Goal: Task Accomplishment & Management: Use online tool/utility

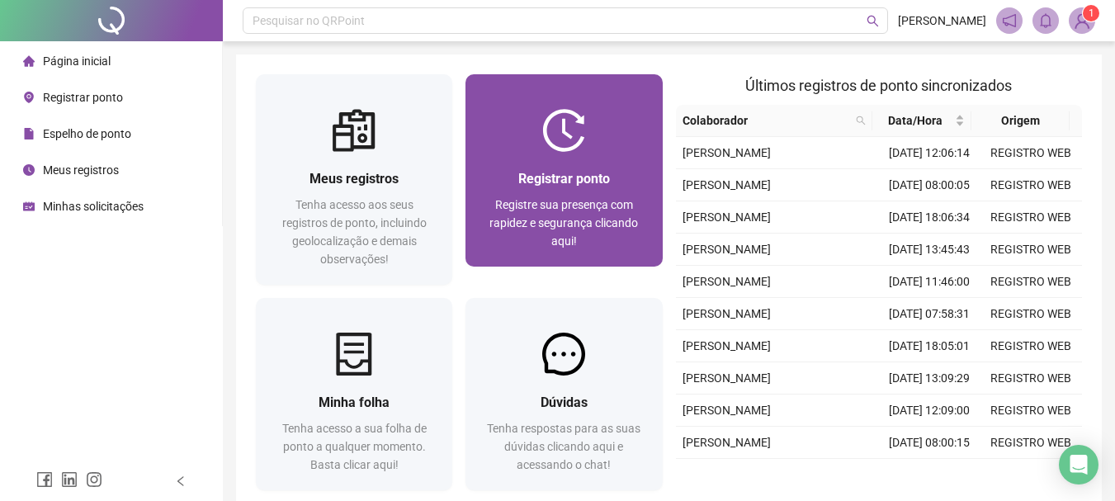
click at [541, 166] on div "Registrar ponto Registre sua presença com rapidez e segurança clicando aqui!" at bounding box center [563, 209] width 196 height 115
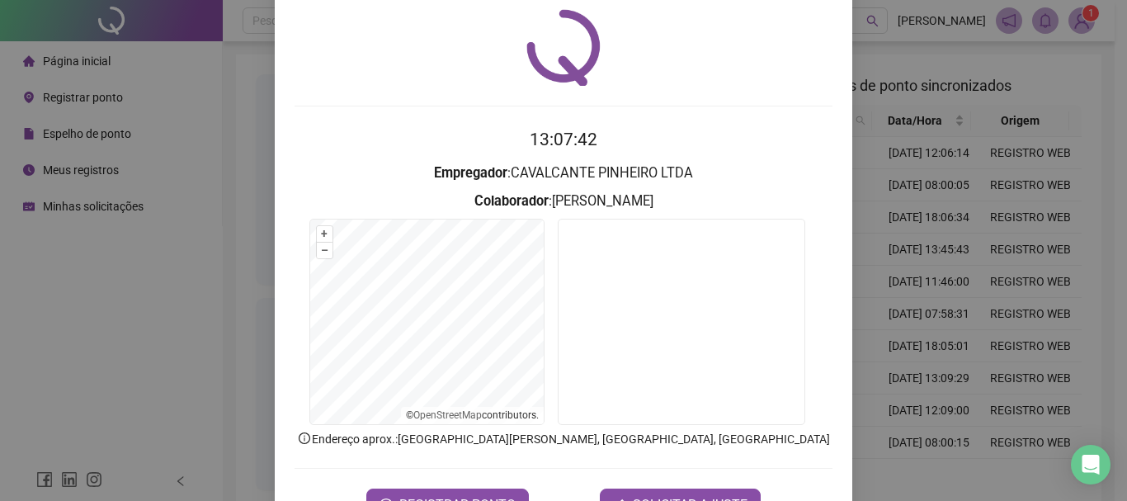
scroll to position [107, 0]
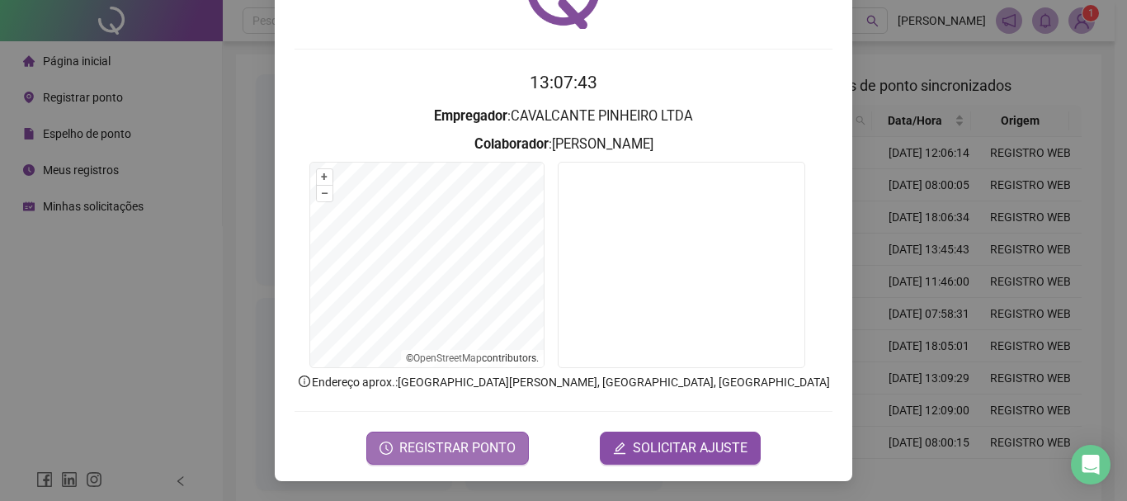
click at [441, 443] on span "REGISTRAR PONTO" at bounding box center [457, 448] width 116 height 20
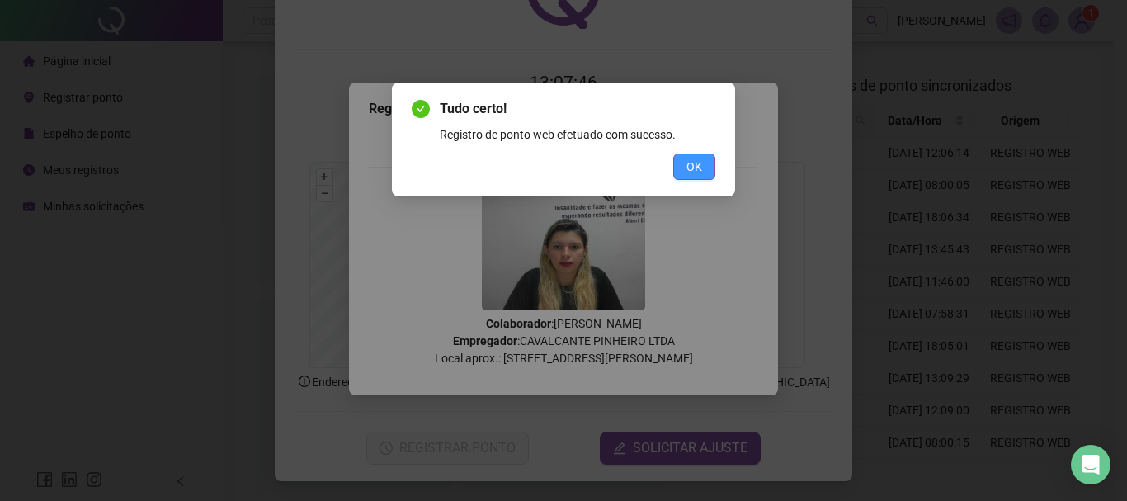
click at [691, 165] on span "OK" at bounding box center [695, 167] width 16 height 18
